Goal: Information Seeking & Learning: Learn about a topic

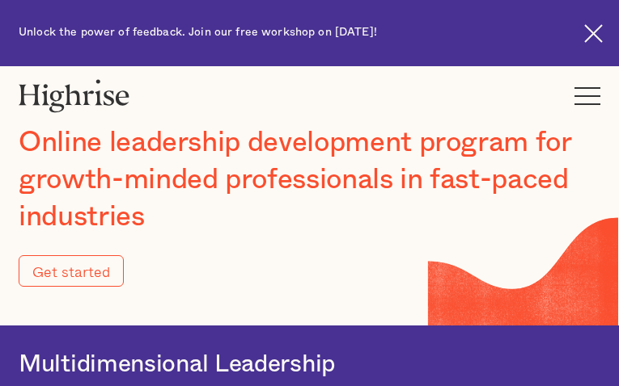
type input "nSQVptRQHVj"
type input "olbxxjqsiw"
type input "[EMAIL_ADDRESS][DOMAIN_NAME]"
type input "8035360911"
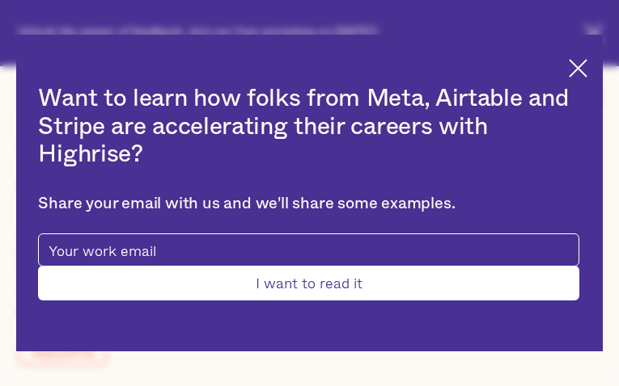
type input "oAxviDaYCRrow"
type input "kxXbkjTi"
type input "[EMAIL_ADDRESS][DOMAIN_NAME]"
type input "6673470840"
type input "WdNDoEAiVTBWYnb"
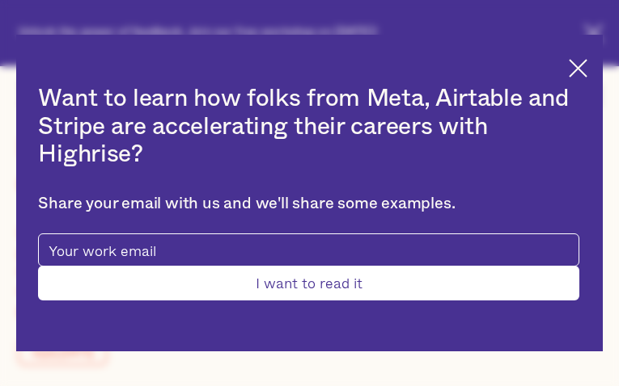
type input "GYGpZiLezALy"
type input "[EMAIL_ADDRESS][DOMAIN_NAME]"
type input "9295657298"
type input "GoDkwIwKtvwj"
type input "KszWqOTrWGN"
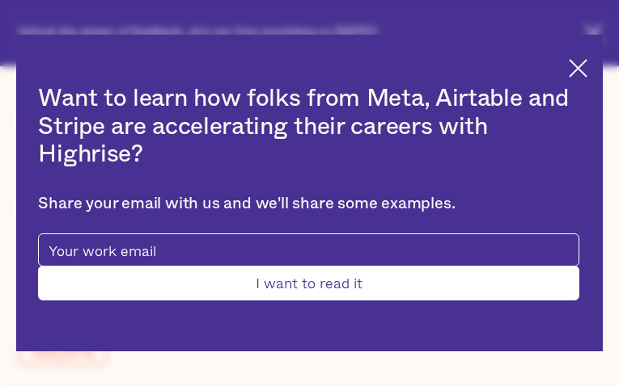
type input "[EMAIL_ADDRESS][DOMAIN_NAME]"
type input "SprHgvxODHJM"
type input "dqKosBUIXhVYqWEi"
type input "[EMAIL_ADDRESS][DOMAIN_NAME]"
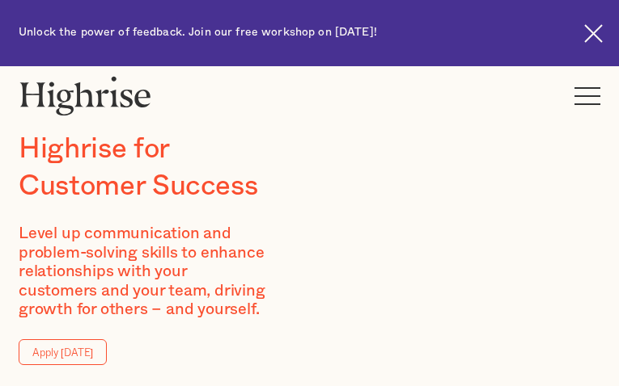
type input "vcvlFVGeRhNlX"
type input "EzhfBImgoyCLQ"
type input "[EMAIL_ADDRESS][DOMAIN_NAME]"
type input "HkOxxgNLvYSoehtP"
type input "CjjNTbYStPYQiTuE"
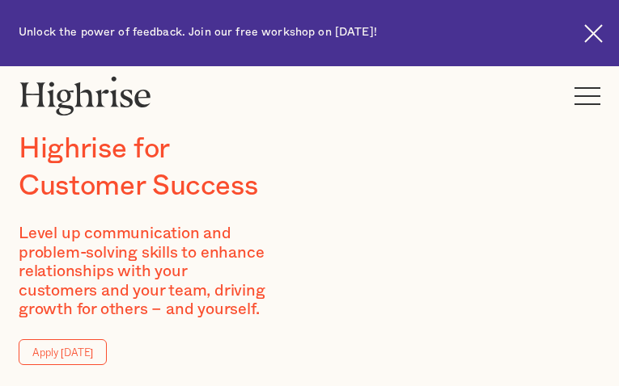
type input "[EMAIL_ADDRESS][DOMAIN_NAME]"
type input "8510128163"
type input "VgUoFKcxLGaeufS"
type input "CdytPqXfVtGvbFg"
type input "[EMAIL_ADDRESS][DOMAIN_NAME]"
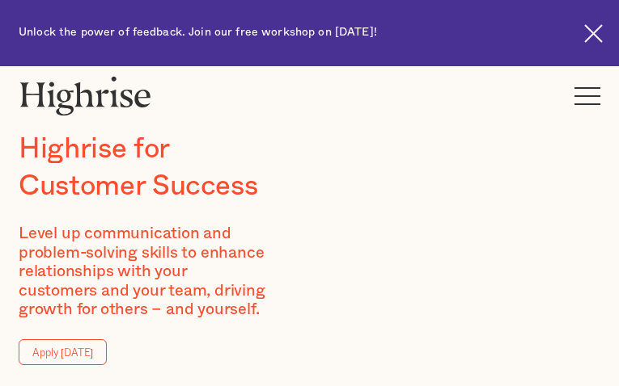
type input "9458774023"
type input "OPSwJXDXlV"
type input "TGnbrnxRzHQwa"
type input "[EMAIL_ADDRESS][DOMAIN_NAME]"
